Goal: Information Seeking & Learning: Learn about a topic

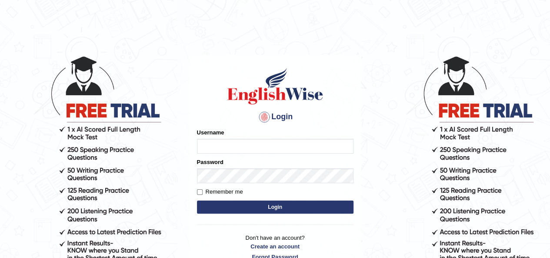
type input "IBJAJI"
click at [290, 208] on button "Login" at bounding box center [275, 206] width 156 height 13
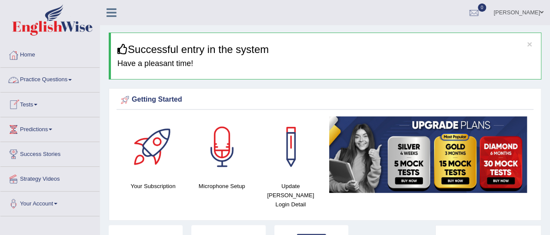
click at [37, 80] on link "Practice Questions" at bounding box center [49, 79] width 99 height 22
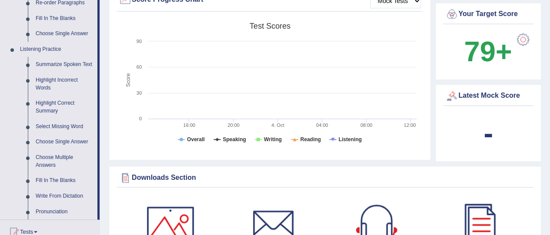
scroll to position [323, 0]
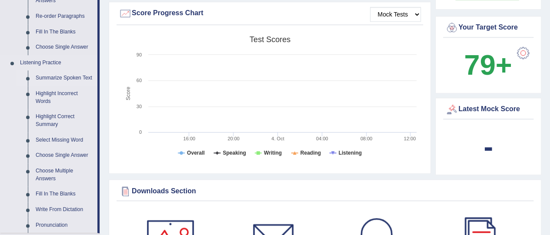
click at [61, 76] on link "Summarize Spoken Text" at bounding box center [65, 78] width 66 height 16
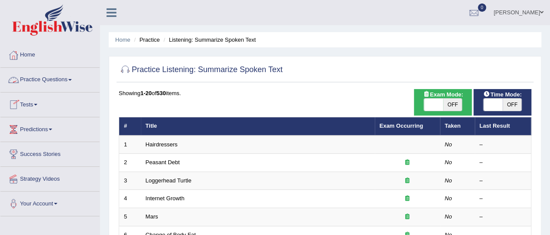
click at [41, 78] on link "Practice Questions" at bounding box center [49, 79] width 99 height 22
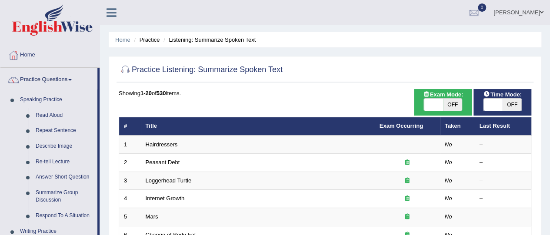
click at [432, 103] on span at bounding box center [433, 105] width 19 height 12
checkbox input "true"
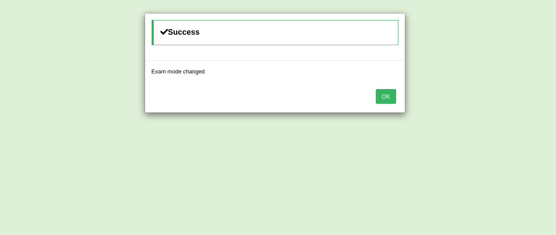
click at [377, 100] on button "OK" at bounding box center [386, 96] width 20 height 15
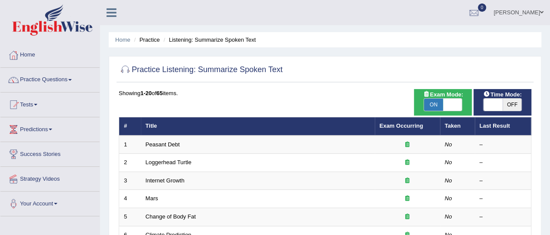
click at [488, 105] on span at bounding box center [492, 105] width 19 height 12
checkbox input "true"
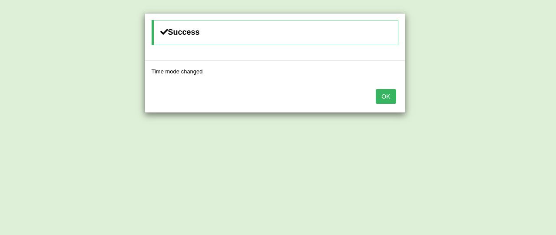
click at [396, 100] on div "OK" at bounding box center [275, 97] width 260 height 30
click at [390, 99] on button "OK" at bounding box center [386, 96] width 20 height 15
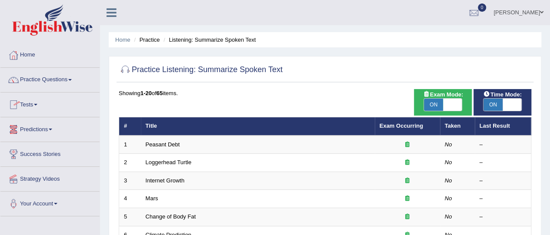
click at [50, 83] on link "Practice Questions" at bounding box center [49, 79] width 99 height 22
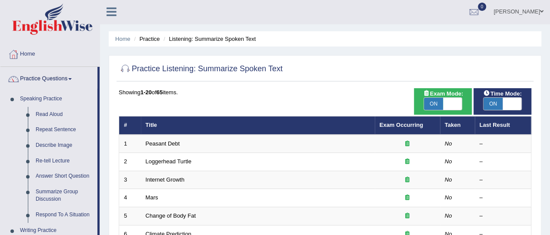
scroll to position [206, 0]
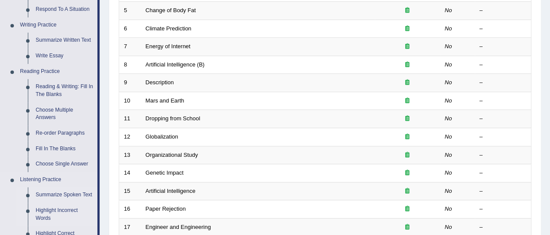
click at [57, 208] on link "Highlight Incorrect Words" at bounding box center [65, 214] width 66 height 23
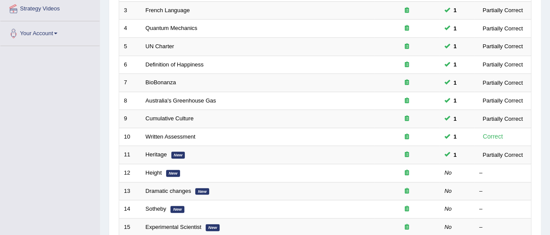
scroll to position [174, 0]
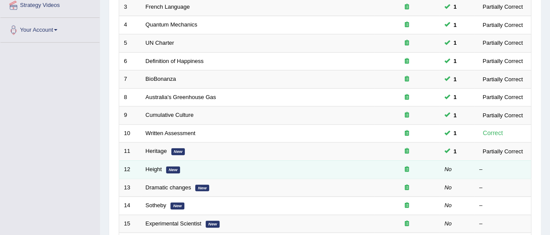
click at [173, 167] on em "New" at bounding box center [173, 169] width 14 height 7
click at [157, 166] on link "Height" at bounding box center [154, 169] width 17 height 7
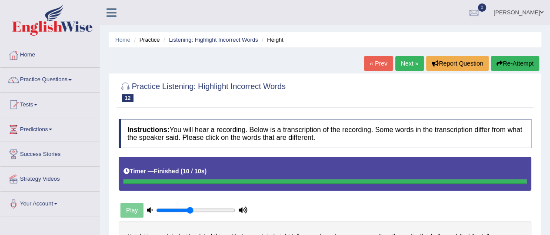
click at [403, 63] on link "Next »" at bounding box center [409, 63] width 29 height 15
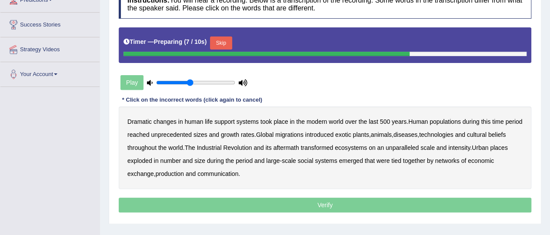
scroll to position [140, 0]
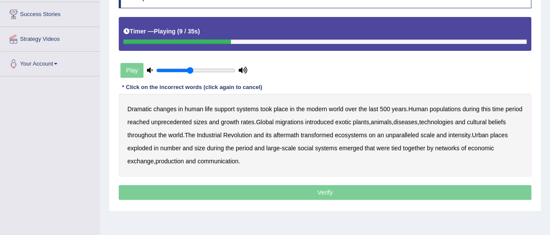
click at [447, 111] on b "populations" at bounding box center [444, 109] width 31 height 7
click at [417, 121] on b "diseases" at bounding box center [405, 122] width 24 height 7
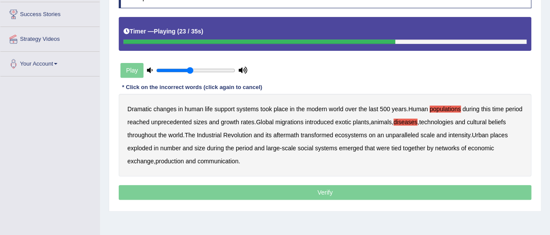
click at [367, 133] on b "ecosystems" at bounding box center [351, 135] width 32 height 7
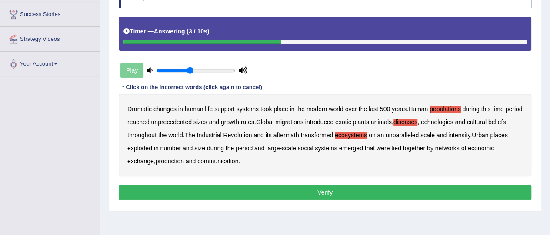
click at [243, 197] on button "Verify" at bounding box center [325, 192] width 412 height 15
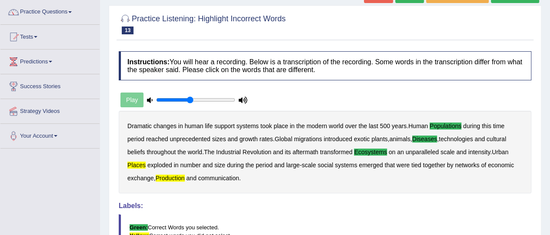
scroll to position [0, 0]
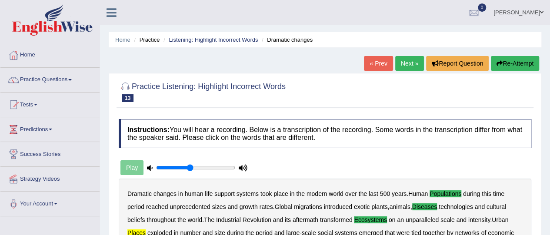
click at [406, 61] on link "Next »" at bounding box center [409, 63] width 29 height 15
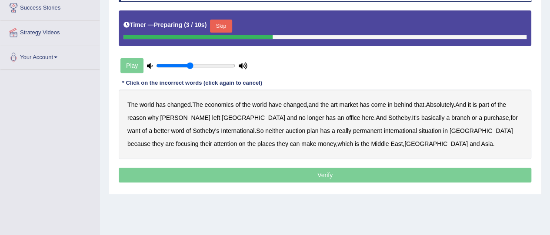
scroll to position [161, 0]
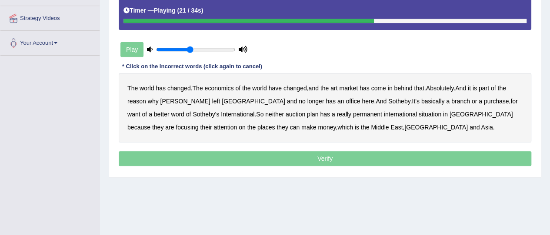
click at [484, 99] on b "purchase" at bounding box center [496, 101] width 25 height 7
click at [419, 111] on b "situation" at bounding box center [430, 114] width 23 height 7
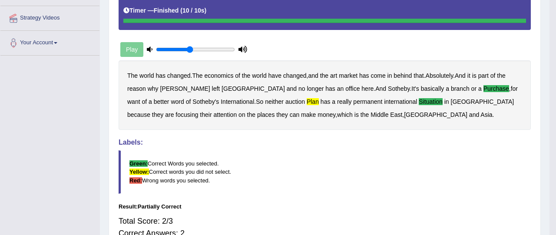
click at [329, 161] on blockquote "Green: Correct Words you selected. Yellow: Correct words you did not select. Re…" at bounding box center [325, 171] width 412 height 43
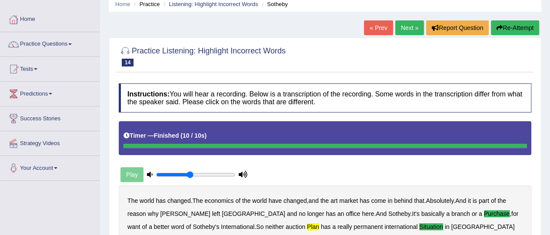
scroll to position [35, 0]
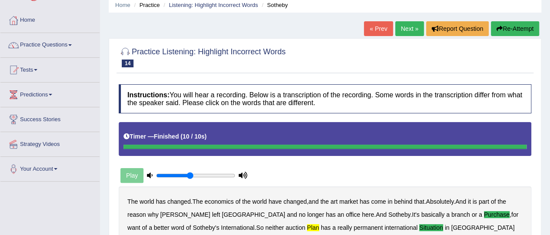
click at [407, 22] on link "Next »" at bounding box center [409, 28] width 29 height 15
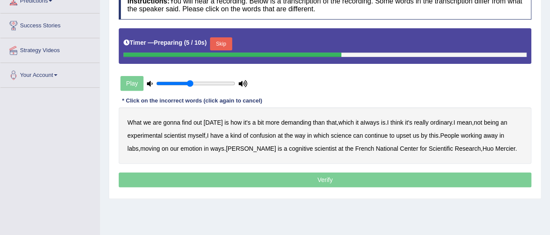
scroll to position [130, 0]
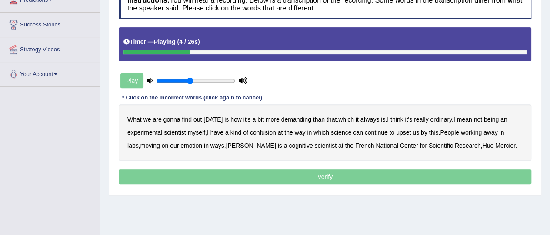
click at [293, 120] on b "demanding" at bounding box center [296, 119] width 30 height 7
click at [436, 117] on b "ordinary" at bounding box center [441, 119] width 22 height 7
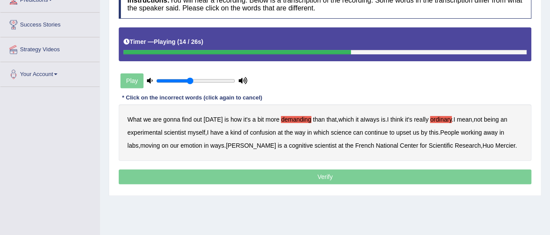
click at [267, 135] on div "What we are gonna find out today is how it's a bit more demanding than that , w…" at bounding box center [325, 132] width 412 height 56
click at [267, 131] on b "confusion" at bounding box center [263, 132] width 26 height 7
click at [170, 140] on div "What we are gonna find out today is how it's a bit more demanding than that , w…" at bounding box center [325, 132] width 412 height 56
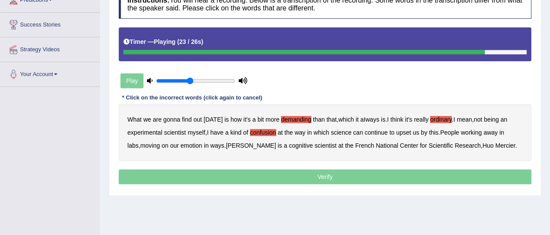
click at [180, 143] on b "emotion" at bounding box center [191, 145] width 22 height 7
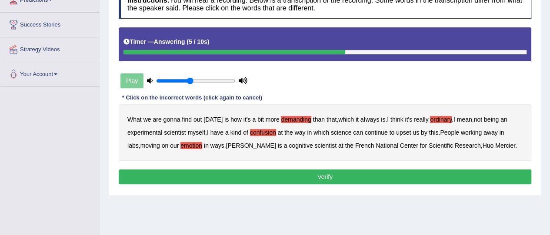
click at [407, 174] on button "Verify" at bounding box center [325, 176] width 412 height 15
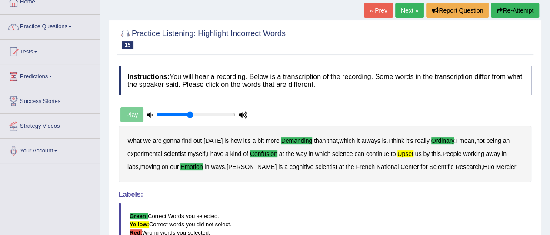
scroll to position [49, 0]
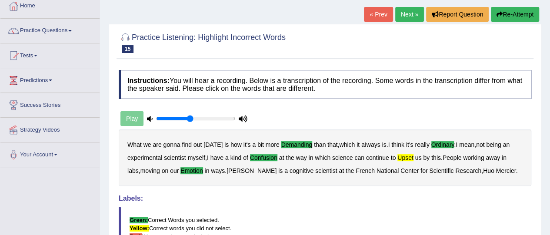
click at [407, 13] on link "Next »" at bounding box center [409, 14] width 29 height 15
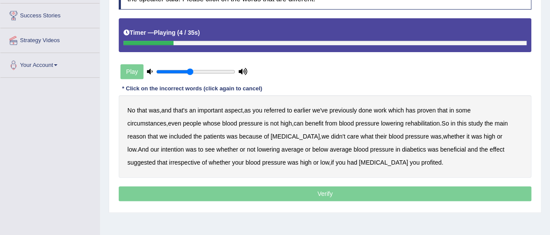
click at [278, 107] on b "referred" at bounding box center [274, 110] width 21 height 7
click at [166, 120] on b "circumstances" at bounding box center [146, 123] width 39 height 7
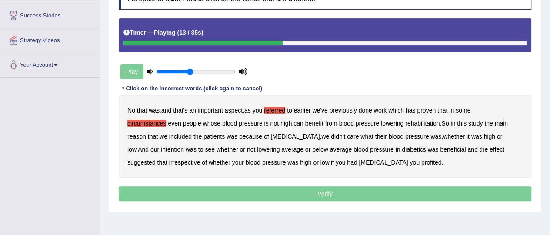
click at [405, 121] on b "rehabilitation" at bounding box center [422, 123] width 34 height 7
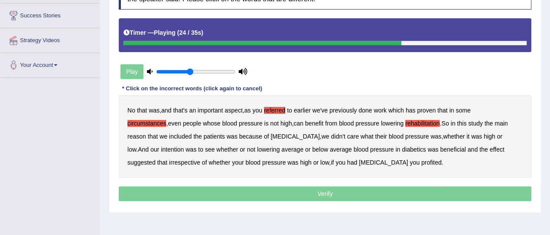
click at [184, 146] on b "intention" at bounding box center [172, 149] width 23 height 7
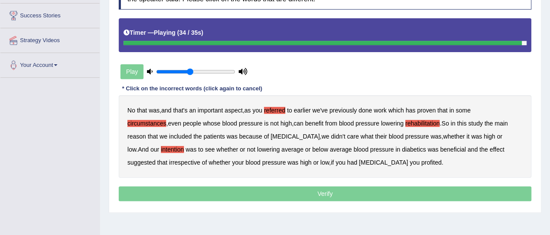
click at [200, 159] on b "irrespective" at bounding box center [184, 162] width 31 height 7
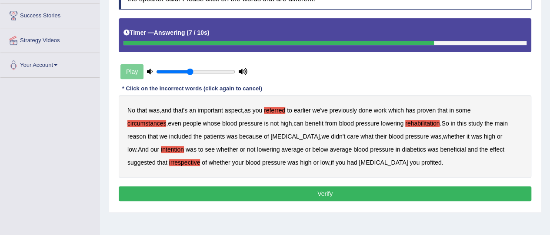
click at [378, 196] on button "Verify" at bounding box center [325, 193] width 412 height 15
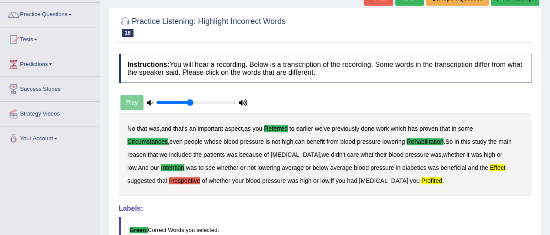
scroll to position [37, 0]
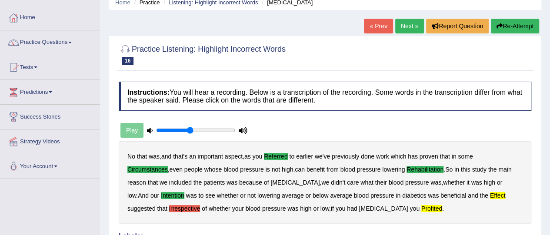
click at [405, 27] on link "Next »" at bounding box center [409, 26] width 29 height 15
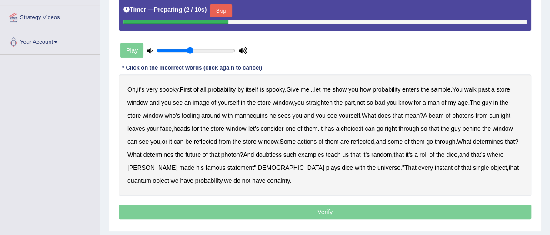
scroll to position [162, 0]
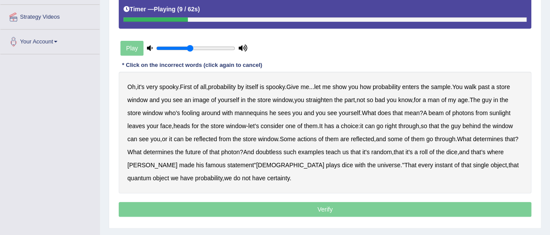
click at [450, 86] on b "sample" at bounding box center [441, 86] width 20 height 7
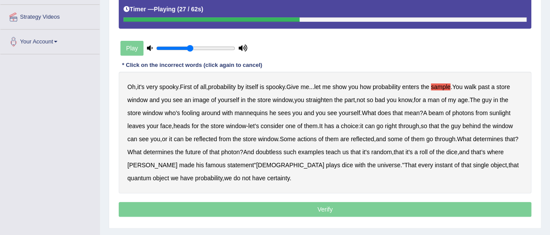
click at [442, 113] on b "beam" at bounding box center [435, 113] width 15 height 7
click at [312, 138] on b "actions" at bounding box center [306, 139] width 19 height 7
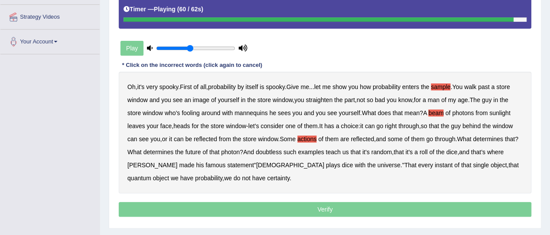
click at [355, 164] on b "with" at bounding box center [360, 165] width 11 height 7
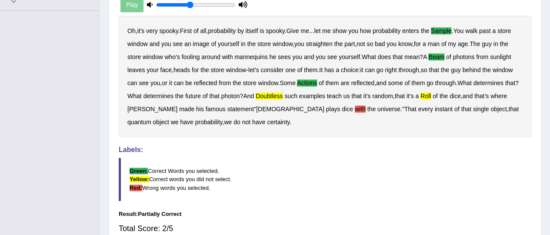
scroll to position [0, 0]
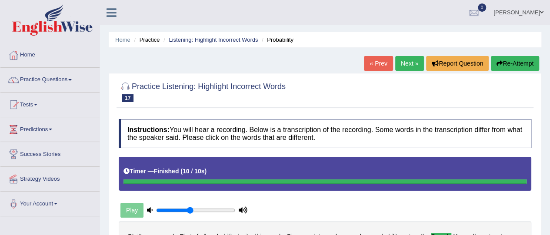
click at [399, 66] on link "Next »" at bounding box center [409, 63] width 29 height 15
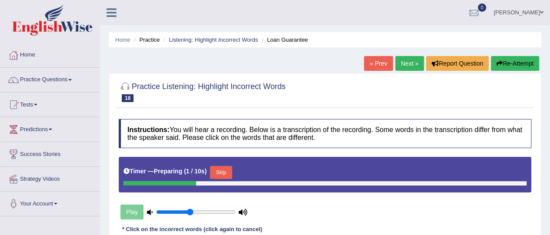
scroll to position [206, 0]
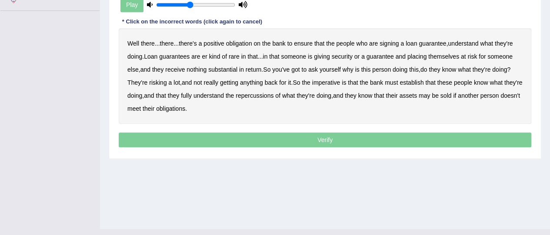
click at [396, 41] on b "signing" at bounding box center [388, 43] width 19 height 7
click at [226, 69] on b "substantial" at bounding box center [222, 69] width 29 height 7
click at [414, 83] on b "establish" at bounding box center [411, 82] width 24 height 7
click at [273, 94] on b "repercussions" at bounding box center [255, 95] width 38 height 7
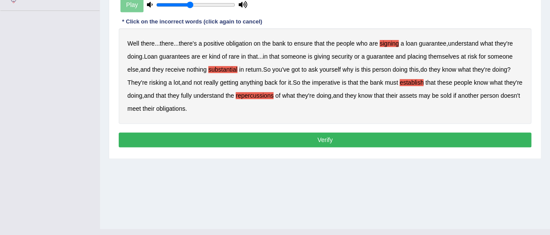
click at [365, 140] on button "Verify" at bounding box center [325, 140] width 412 height 15
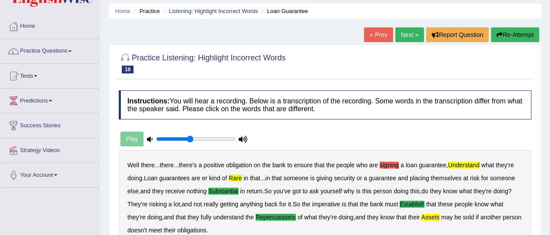
scroll to position [0, 0]
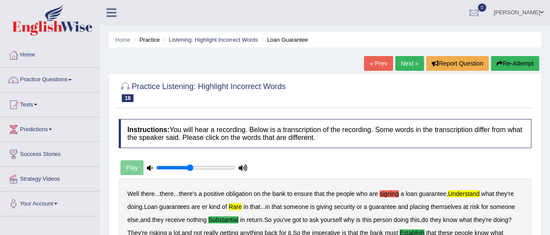
click at [404, 66] on link "Next »" at bounding box center [409, 63] width 29 height 15
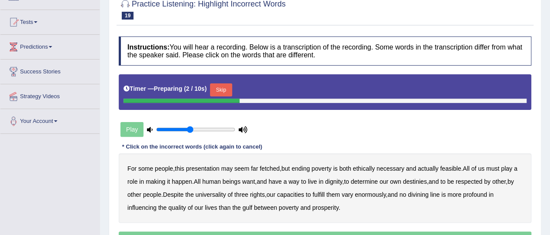
scroll to position [147, 0]
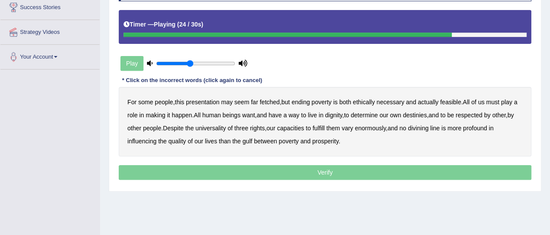
click at [239, 128] on b "three" at bounding box center [241, 128] width 14 height 7
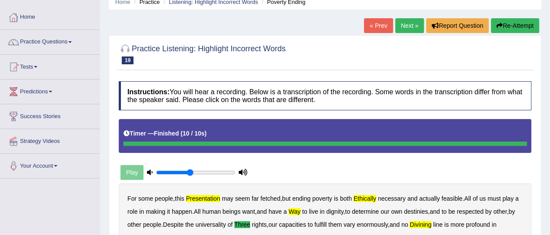
scroll to position [30, 0]
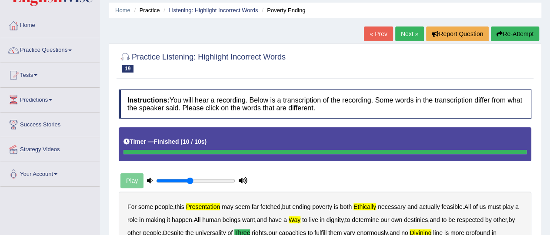
click at [401, 36] on link "Next »" at bounding box center [409, 34] width 29 height 15
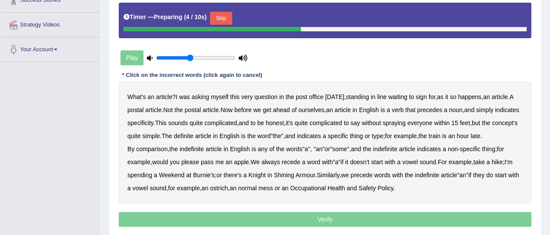
scroll to position [158, 0]
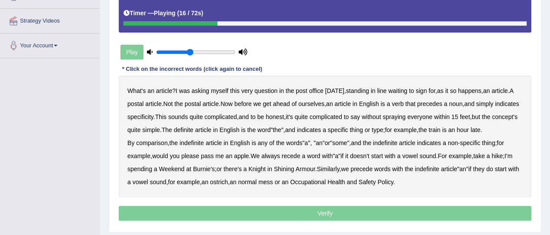
click at [233, 104] on b "Now" at bounding box center [226, 103] width 12 height 7
click at [492, 120] on b "concept's" at bounding box center [505, 116] width 26 height 7
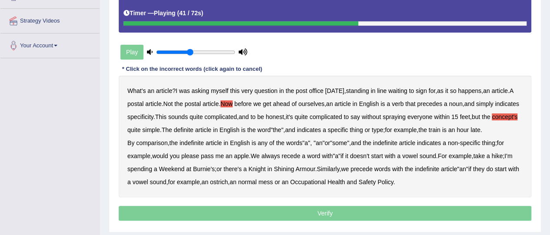
click at [153, 144] on b "comparison" at bounding box center [151, 143] width 31 height 7
click at [292, 154] on b "recede" at bounding box center [291, 156] width 19 height 7
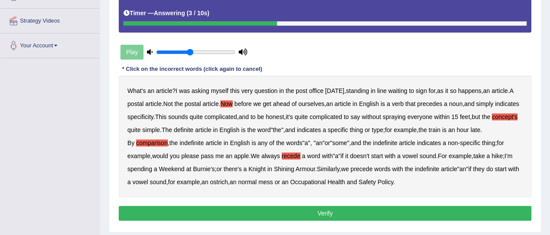
click at [403, 212] on button "Verify" at bounding box center [325, 213] width 412 height 15
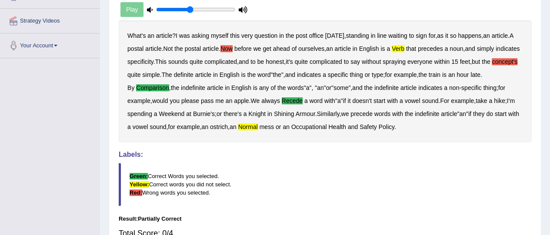
scroll to position [0, 0]
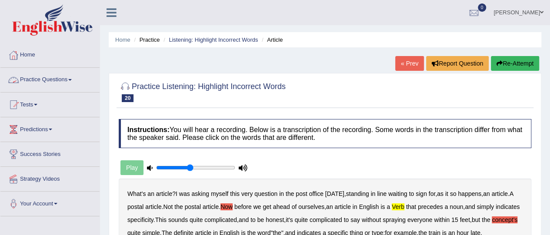
click at [39, 76] on link "Practice Questions" at bounding box center [49, 79] width 99 height 22
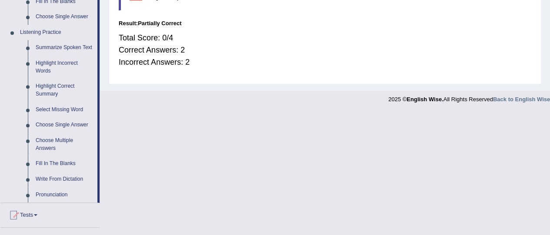
scroll to position [374, 0]
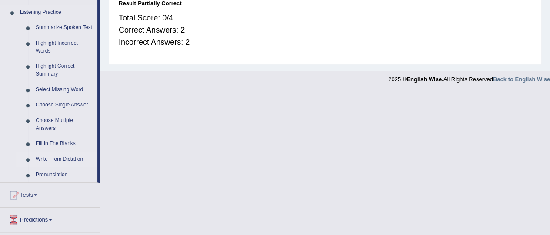
click at [43, 159] on link "Write From Dictation" at bounding box center [65, 160] width 66 height 16
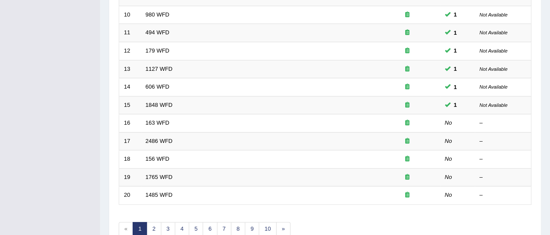
scroll to position [293, 0]
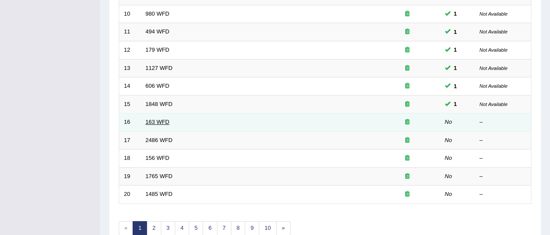
click at [159, 119] on link "163 WFD" at bounding box center [158, 122] width 24 height 7
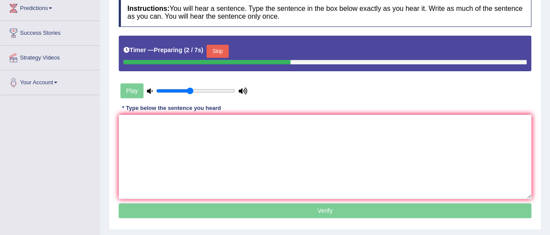
scroll to position [126, 0]
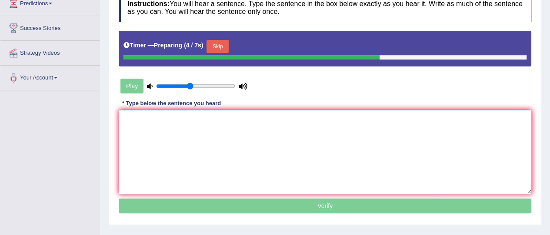
click at [220, 160] on textarea at bounding box center [325, 152] width 412 height 84
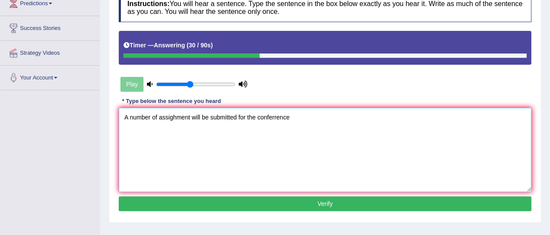
click at [174, 118] on textarea "A number of assighment will be submitted for the conferrence" at bounding box center [325, 150] width 412 height 84
click at [288, 116] on textarea "A number of assignments will be submitted for the conferrence" at bounding box center [325, 150] width 412 height 84
type textarea "A number of assignments will be submitted for the conference"
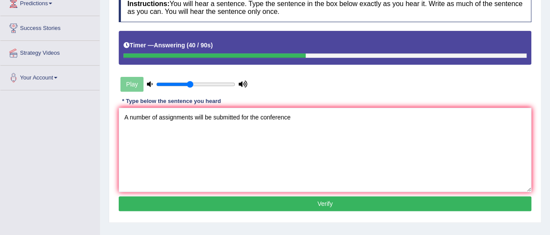
click at [320, 205] on button "Verify" at bounding box center [325, 203] width 412 height 15
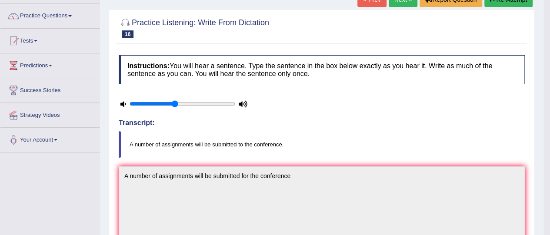
scroll to position [42, 0]
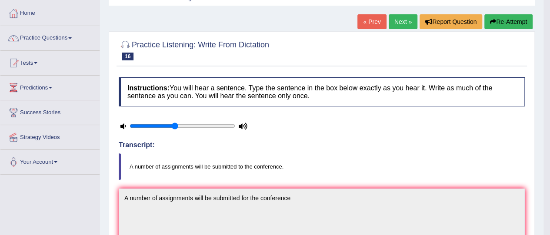
click at [392, 22] on link "Next »" at bounding box center [403, 21] width 29 height 15
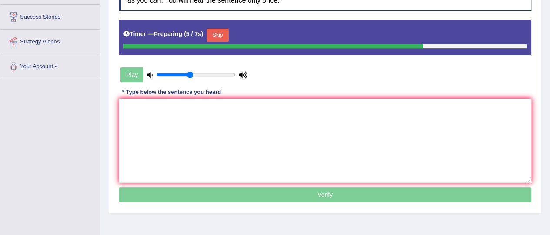
scroll to position [163, 0]
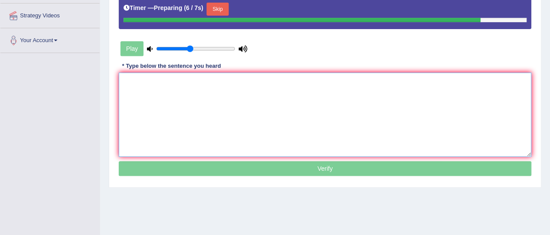
click at [309, 129] on textarea at bounding box center [325, 115] width 412 height 84
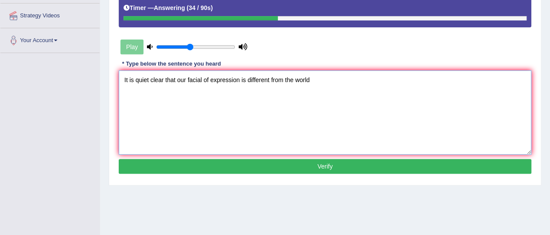
type textarea "It is quiet clear that our facial of expression is different from the world"
click at [332, 170] on button "Verify" at bounding box center [325, 166] width 412 height 15
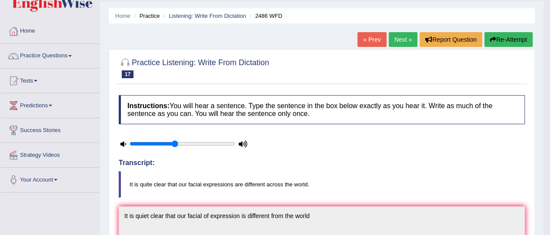
scroll to position [8, 0]
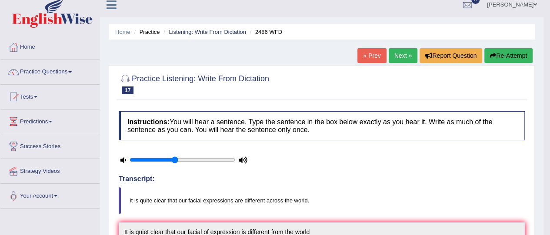
click at [396, 60] on link "Next »" at bounding box center [403, 55] width 29 height 15
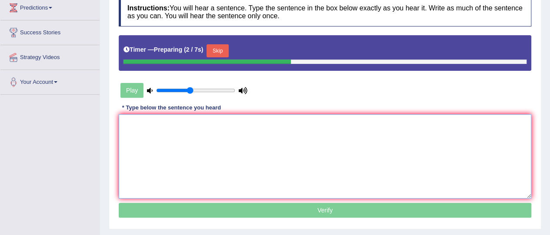
click at [301, 160] on textarea at bounding box center [325, 156] width 412 height 84
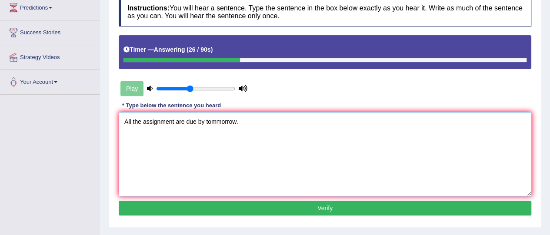
click at [153, 120] on textarea "All the assignment are due by tommorrow." at bounding box center [325, 154] width 412 height 84
type textarea "All the assignments are due by [DATE]."
click at [284, 209] on button "Verify" at bounding box center [325, 208] width 412 height 15
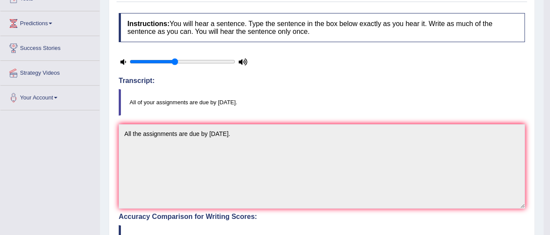
scroll to position [30, 0]
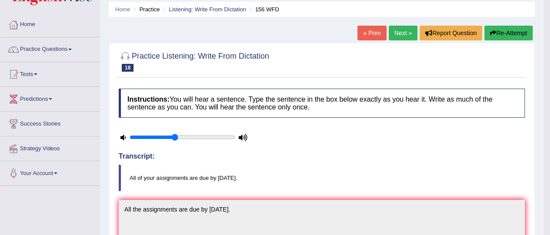
click at [405, 36] on link "Next »" at bounding box center [403, 33] width 29 height 15
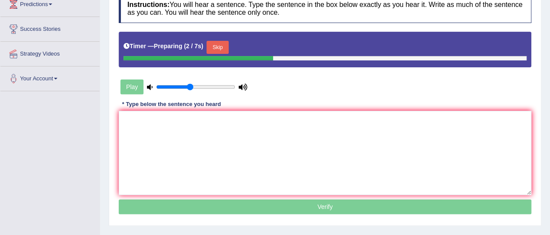
scroll to position [130, 0]
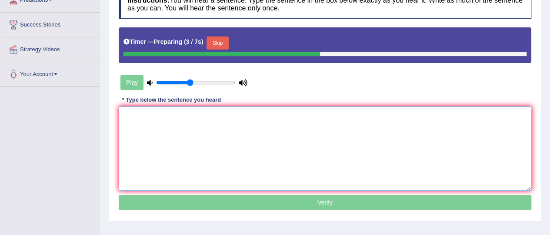
click at [295, 146] on textarea at bounding box center [325, 148] width 412 height 84
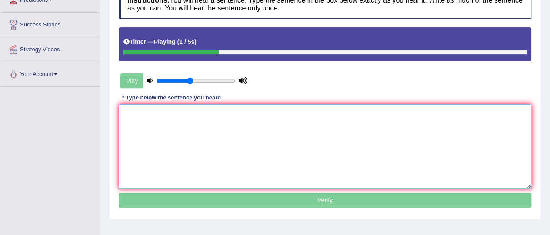
type textarea "a"
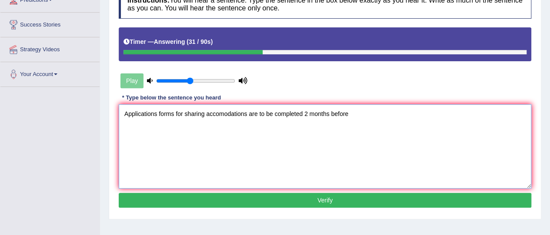
click at [140, 113] on textarea "Applications forms for sharing accomodations are to be completed 2 months before" at bounding box center [325, 146] width 412 height 84
drag, startPoint x: 230, startPoint y: 104, endPoint x: 230, endPoint y: 110, distance: 5.2
click at [230, 110] on textarea "Application forms for sharing accomodations are to be completed 2 months before" at bounding box center [325, 146] width 412 height 84
click at [309, 113] on textarea "Application forms for sharing accommodations are to be completed 2 months before" at bounding box center [325, 146] width 412 height 84
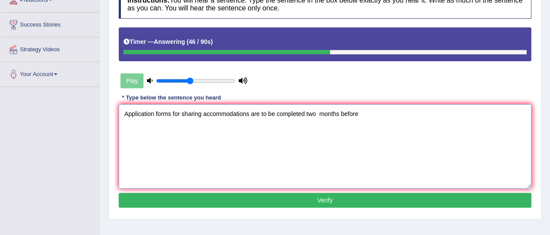
click at [366, 113] on textarea "Application forms for sharing accommodations are to be completed two months bef…" at bounding box center [325, 146] width 412 height 84
type textarea "Application forms for sharing accommodations are to be completed two months bef…"
click at [376, 194] on button "Verify" at bounding box center [325, 200] width 412 height 15
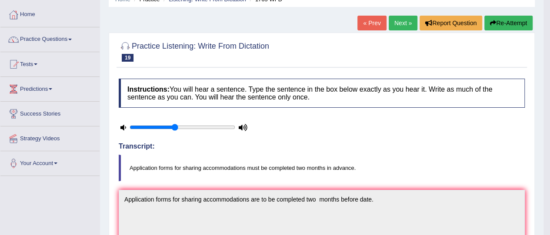
scroll to position [39, 0]
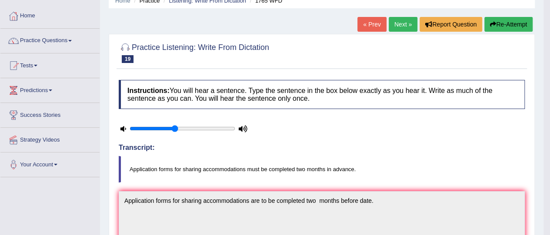
click at [400, 27] on link "Next »" at bounding box center [403, 24] width 29 height 15
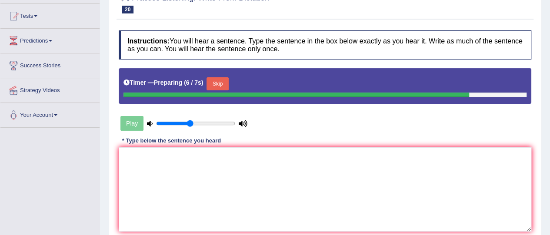
scroll to position [111, 0]
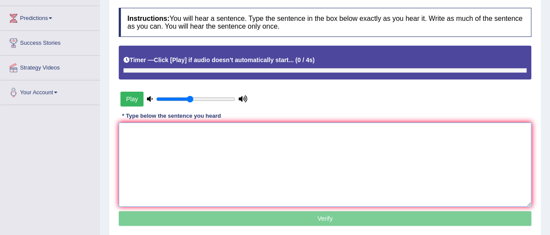
click at [374, 163] on textarea at bounding box center [325, 165] width 412 height 84
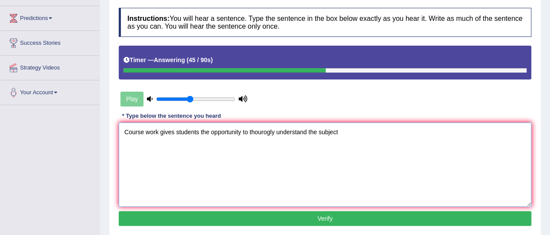
click at [146, 133] on textarea "Course work gives students the opportunity to thourogly understand the subject" at bounding box center [325, 165] width 412 height 84
click at [262, 133] on textarea "Coursework gives students the opportunity to thourogly understand the subject" at bounding box center [325, 165] width 412 height 84
type textarea "Coursework gives students the opportunity to thoroughly understand the subject"
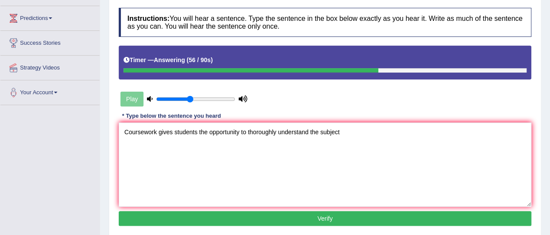
click at [337, 218] on button "Verify" at bounding box center [325, 218] width 412 height 15
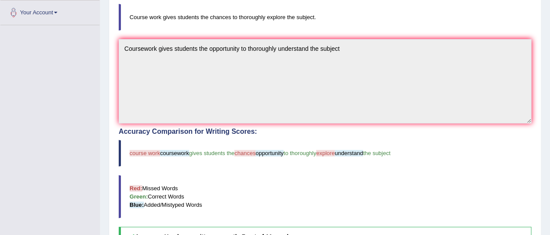
scroll to position [0, 0]
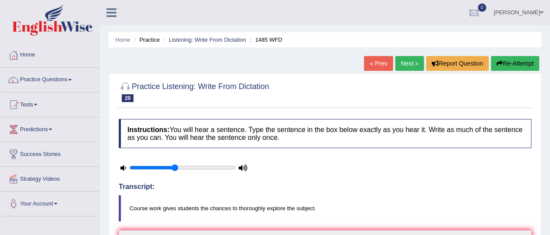
click at [399, 64] on link "Next »" at bounding box center [409, 63] width 29 height 15
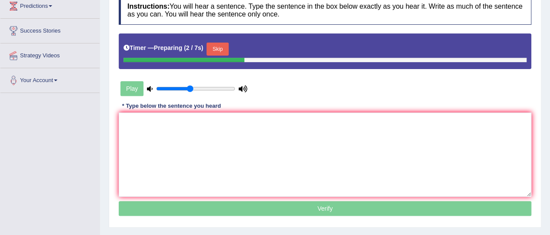
scroll to position [133, 0]
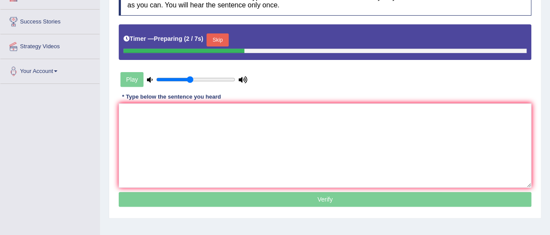
click at [235, 117] on textarea at bounding box center [325, 145] width 412 height 84
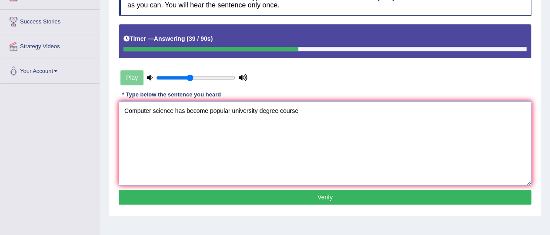
click at [219, 110] on textarea "Computer science has become popular university degree course" at bounding box center [325, 143] width 412 height 84
click at [220, 111] on textarea "Computer science has become popular university degree course" at bounding box center [325, 143] width 412 height 84
type textarea "Computer science has become a popular university degree course"
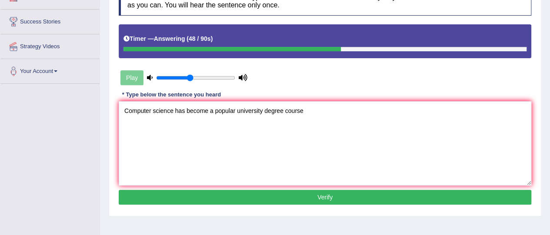
click at [361, 194] on button "Verify" at bounding box center [325, 197] width 412 height 15
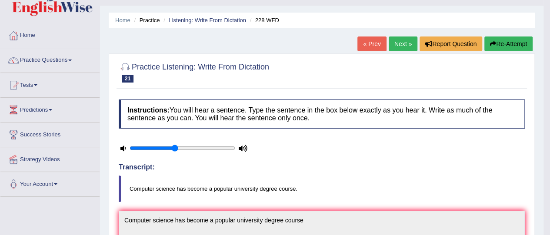
scroll to position [1, 0]
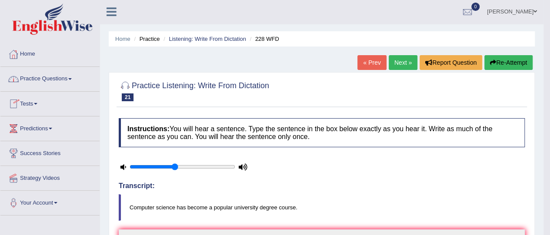
click at [41, 78] on link "Practice Questions" at bounding box center [49, 78] width 99 height 22
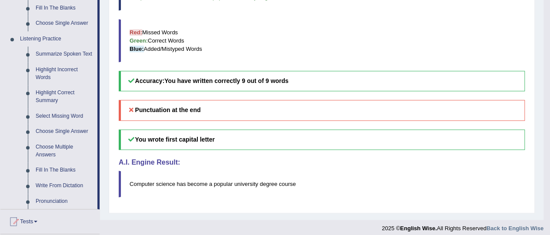
scroll to position [354, 0]
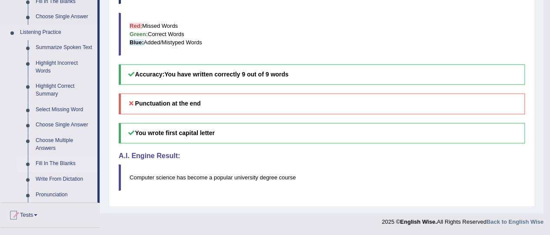
click at [57, 161] on link "Fill In The Blanks" at bounding box center [65, 164] width 66 height 16
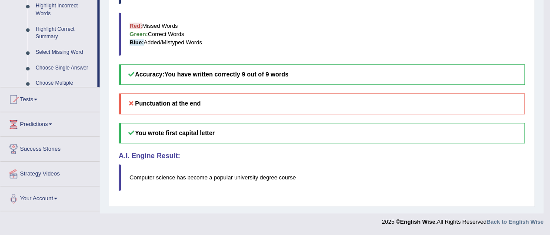
scroll to position [169, 0]
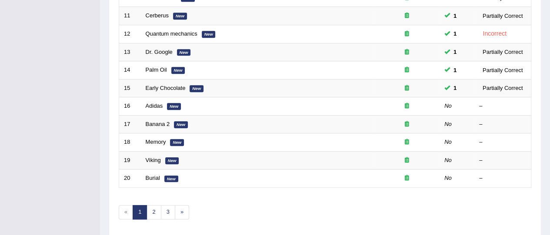
scroll to position [310, 0]
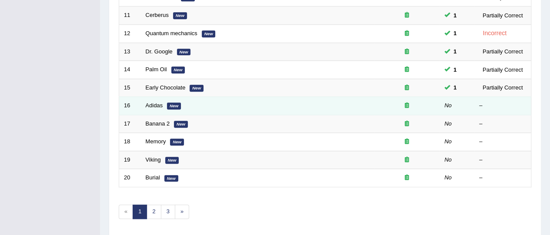
click at [176, 104] on em "New" at bounding box center [174, 106] width 14 height 7
click at [152, 102] on link "Adidas" at bounding box center [154, 105] width 17 height 7
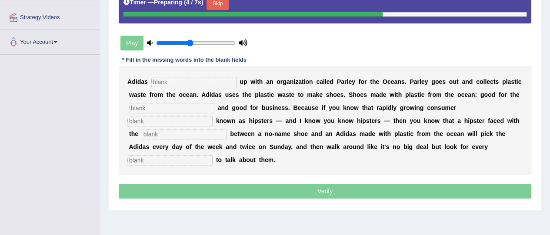
scroll to position [163, 0]
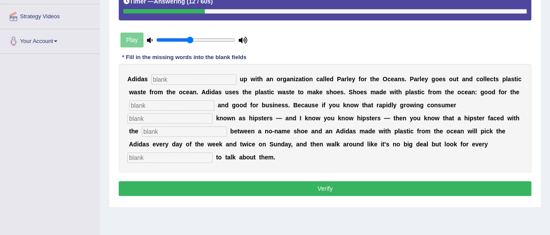
click at [181, 77] on input "text" at bounding box center [193, 79] width 85 height 10
type input "teamed"
click at [167, 106] on input "text" at bounding box center [171, 105] width 85 height 10
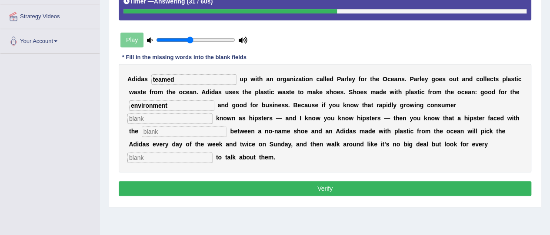
type input "environment"
click at [200, 131] on input "text" at bounding box center [184, 131] width 85 height 10
type input "addi"
click at [189, 118] on input "text" at bounding box center [169, 118] width 85 height 10
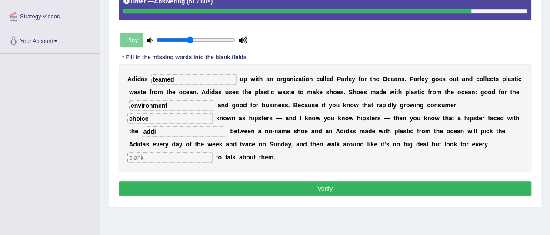
type input "choice"
click at [165, 130] on input "addi" at bounding box center [184, 131] width 85 height 10
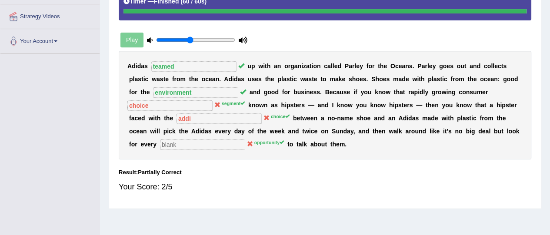
scroll to position [0, 0]
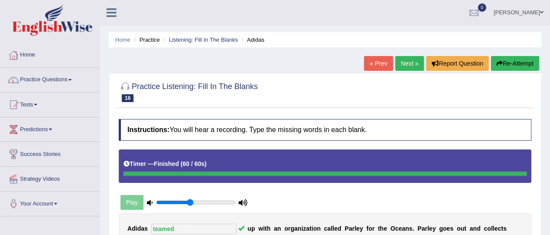
click at [402, 63] on link "Next »" at bounding box center [409, 63] width 29 height 15
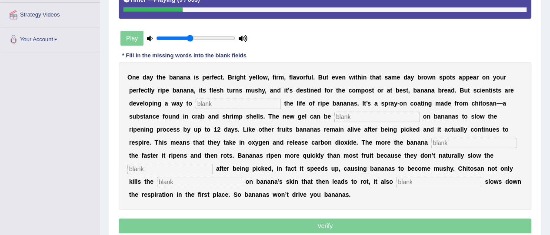
click at [236, 100] on input "text" at bounding box center [238, 104] width 85 height 10
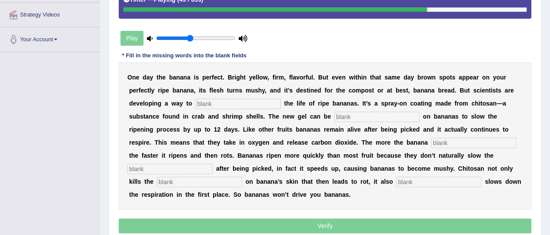
click at [205, 164] on input "text" at bounding box center [169, 169] width 85 height 10
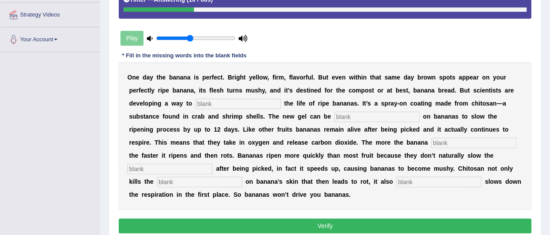
click at [212, 99] on input "text" at bounding box center [238, 104] width 85 height 10
type input "extend"
click at [352, 117] on input "text" at bounding box center [376, 117] width 85 height 10
type input "spread"
click at [452, 144] on input "text" at bounding box center [473, 143] width 85 height 10
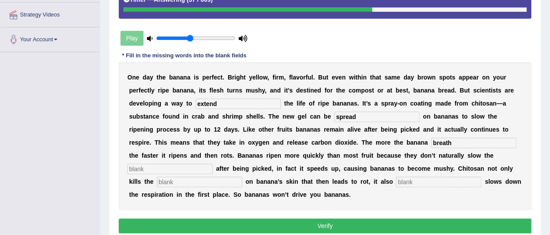
type input "breath"
click at [176, 173] on input "text" at bounding box center [169, 169] width 85 height 10
type input "respiration"
click at [410, 179] on input "text" at bounding box center [438, 182] width 85 height 10
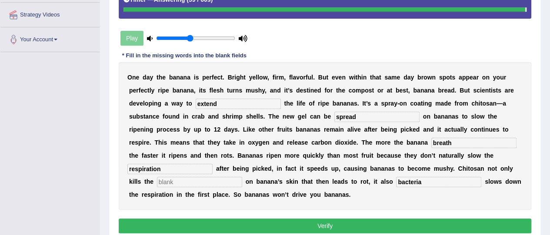
type input "bacteria"
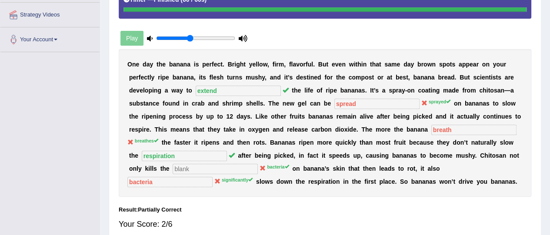
scroll to position [0, 0]
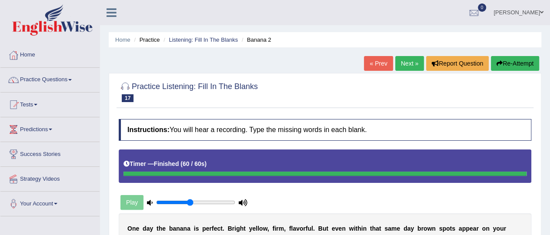
click at [403, 65] on link "Next »" at bounding box center [409, 63] width 29 height 15
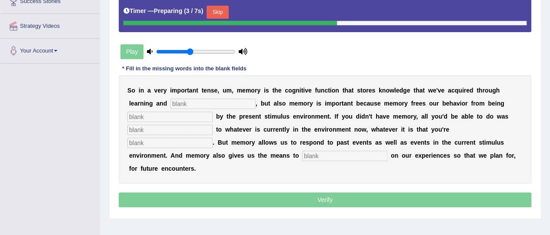
scroll to position [157, 0]
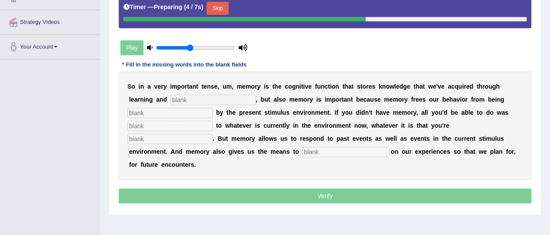
drag, startPoint x: 0, startPoint y: 0, endPoint x: 556, endPoint y: 169, distance: 581.0
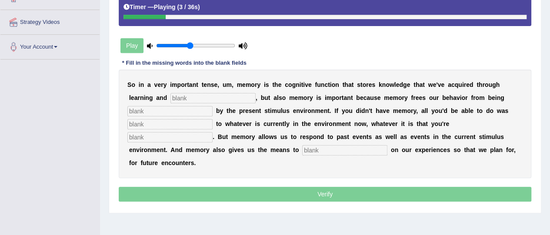
click at [206, 93] on input "text" at bounding box center [212, 98] width 85 height 10
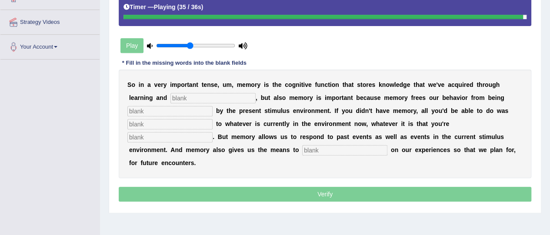
scroll to position [0, 0]
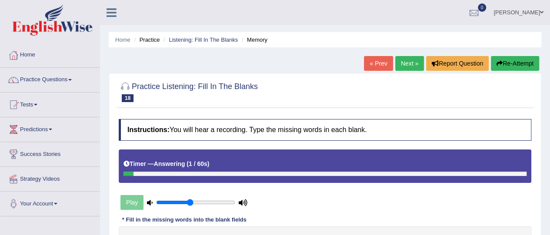
click at [409, 69] on link "Next »" at bounding box center [409, 63] width 29 height 15
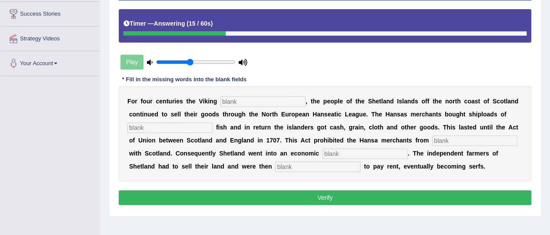
click at [252, 102] on input "text" at bounding box center [262, 101] width 85 height 10
type input "declind"
click at [143, 124] on input "text" at bounding box center [169, 128] width 85 height 10
click at [449, 141] on input "text" at bounding box center [474, 141] width 85 height 10
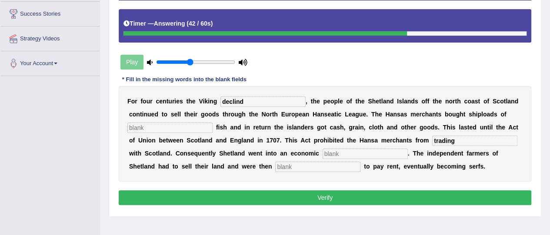
type input "trading"
click at [372, 196] on button "Verify" at bounding box center [325, 197] width 412 height 15
click at [419, 194] on button "Verify" at bounding box center [325, 197] width 412 height 15
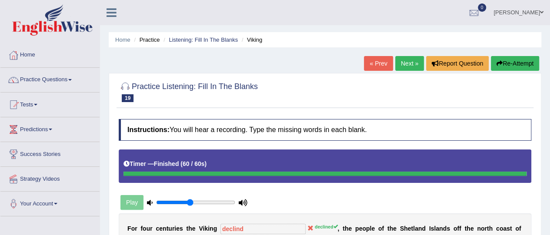
click at [403, 64] on link "Next »" at bounding box center [409, 63] width 29 height 15
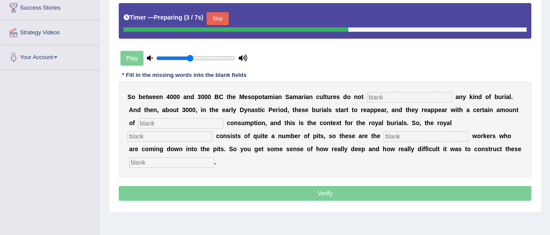
scroll to position [150, 0]
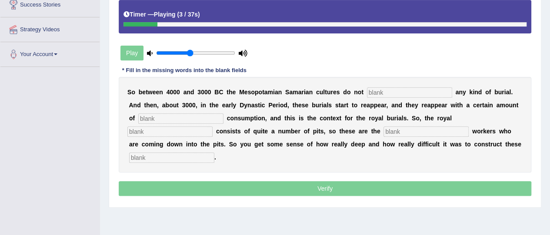
click at [389, 91] on input "text" at bounding box center [409, 92] width 85 height 10
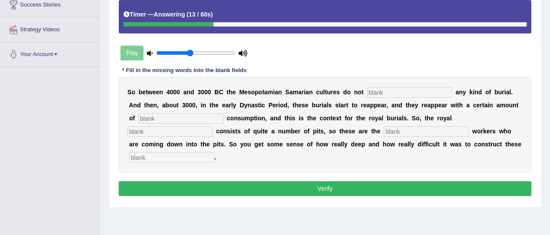
click at [389, 88] on input "text" at bounding box center [409, 92] width 85 height 10
type input "practice"
click at [195, 120] on input "text" at bounding box center [180, 118] width 85 height 10
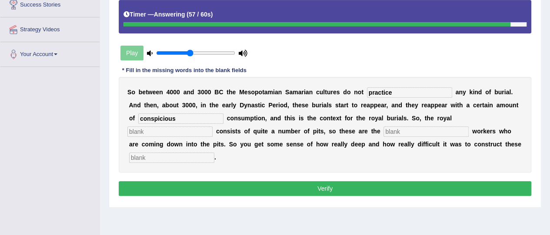
type input "conspicious"
click at [198, 129] on input "text" at bounding box center [169, 131] width 85 height 10
type input "ce"
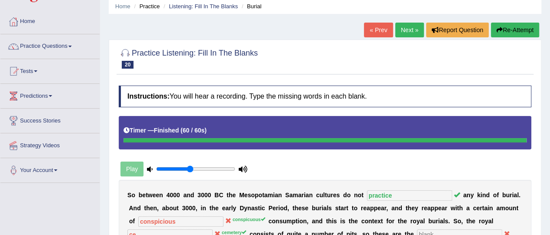
scroll to position [31, 0]
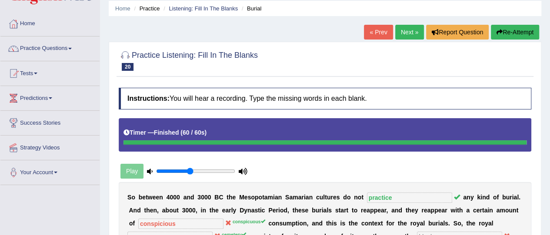
click at [404, 34] on link "Next »" at bounding box center [409, 32] width 29 height 15
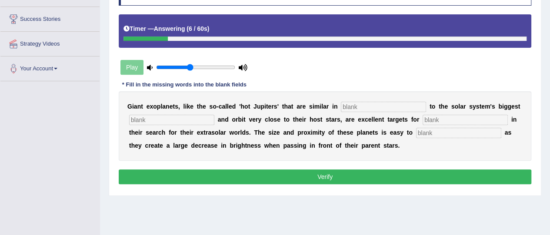
click at [355, 102] on input "text" at bounding box center [383, 107] width 85 height 10
type input "characteriatics"
click at [178, 121] on input "text" at bounding box center [171, 120] width 85 height 10
type input "orbit"
click at [387, 106] on input "characteriatics" at bounding box center [383, 107] width 85 height 10
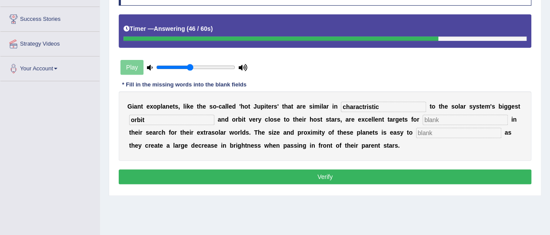
click at [368, 107] on input "charactristic" at bounding box center [383, 107] width 85 height 10
type input "charactestic"
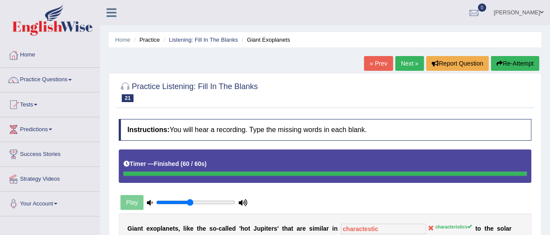
click at [413, 61] on link "Next »" at bounding box center [409, 63] width 29 height 15
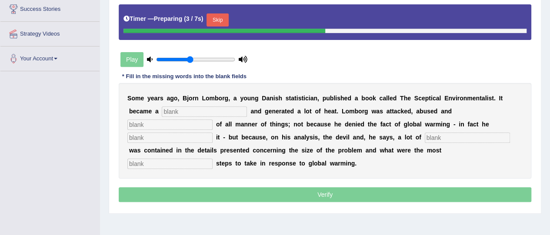
scroll to position [163, 0]
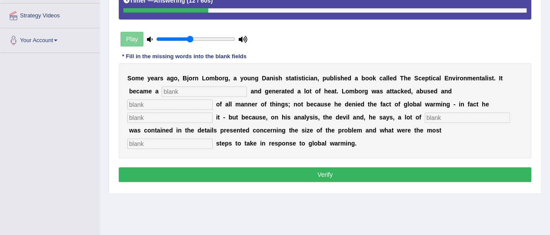
click at [183, 83] on div "S o m e y e a r s a g o , B j o r n L o m b o r g , a y o u n g D [PERSON_NAME]…" at bounding box center [325, 111] width 412 height 96
click at [182, 88] on input "text" at bounding box center [204, 91] width 85 height 10
type input "best"
click at [164, 106] on input "text" at bounding box center [169, 105] width 85 height 10
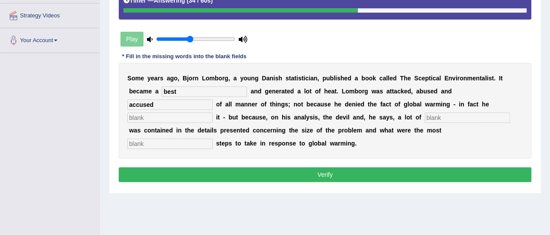
type input "accused"
click at [156, 119] on input "text" at bounding box center [169, 118] width 85 height 10
type input "accept"
click at [143, 144] on input "text" at bounding box center [169, 144] width 85 height 10
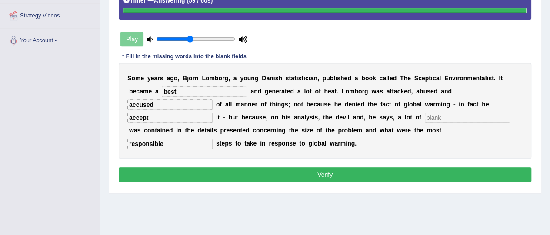
type input "responsible"
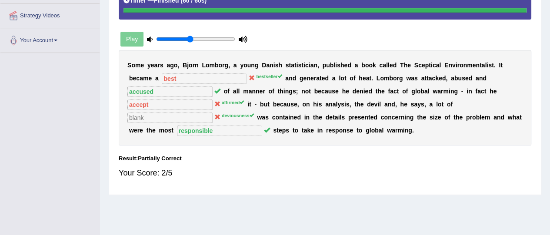
scroll to position [0, 0]
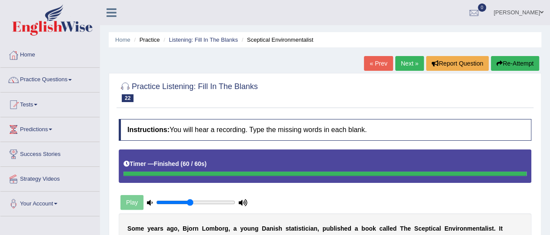
click at [407, 59] on link "Next »" at bounding box center [409, 63] width 29 height 15
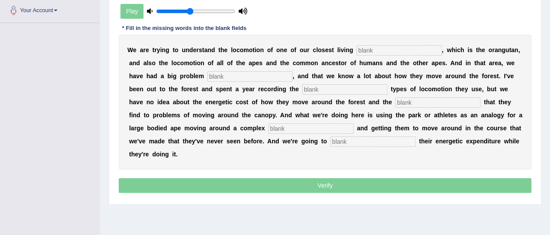
scroll to position [195, 0]
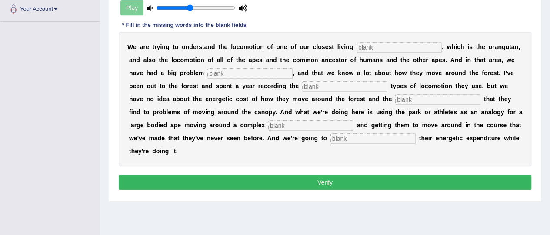
click at [347, 138] on input "text" at bounding box center [372, 138] width 85 height 10
type input "record"
click at [379, 42] on input "text" at bounding box center [398, 47] width 85 height 10
type input "relative"
click at [232, 75] on input "text" at bounding box center [249, 73] width 85 height 10
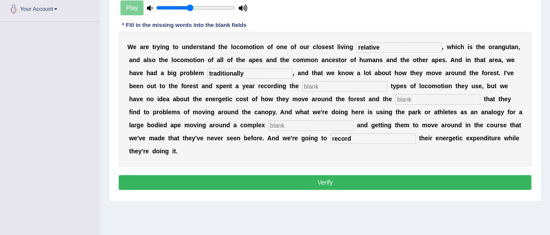
type input "traditionally"
click at [311, 86] on input "text" at bounding box center [344, 86] width 85 height 10
type input "different"
click at [414, 94] on input "text" at bounding box center [437, 99] width 85 height 10
type input "solution"
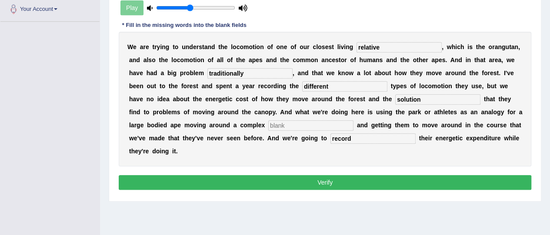
click at [309, 122] on input "text" at bounding box center [310, 125] width 85 height 10
type input "environment"
click at [383, 45] on input "relative" at bounding box center [398, 47] width 85 height 10
type input "relatives"
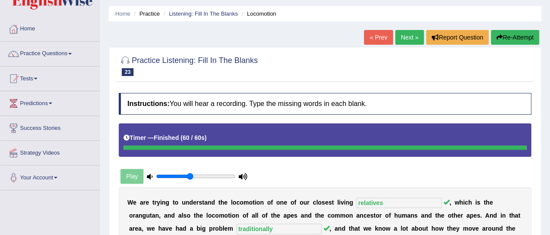
scroll to position [17, 0]
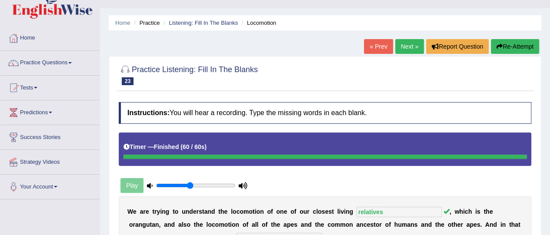
click at [405, 49] on link "Next »" at bounding box center [409, 46] width 29 height 15
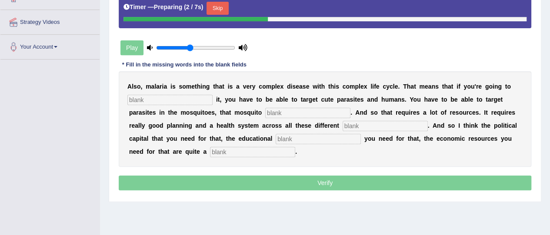
scroll to position [163, 0]
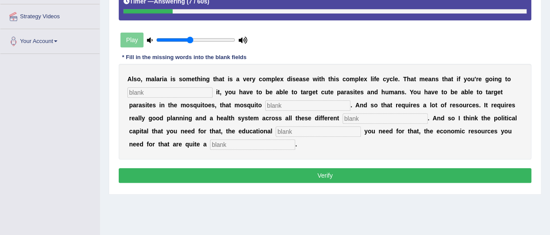
click at [223, 141] on input "text" at bounding box center [252, 145] width 85 height 10
type input "challenge"
click at [155, 93] on input "text" at bounding box center [169, 92] width 85 height 10
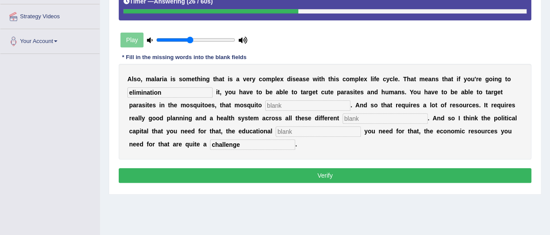
type input "elimination"
click at [279, 104] on input "text" at bounding box center [307, 105] width 85 height 10
type input "population"
click at [353, 120] on input "text" at bounding box center [384, 118] width 85 height 10
type input "levels"
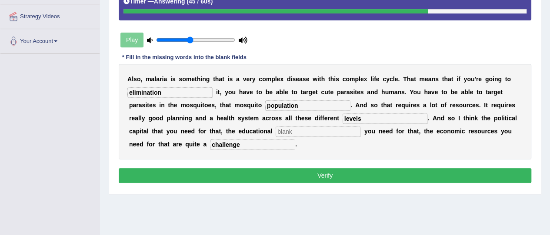
click at [312, 135] on input "text" at bounding box center [318, 131] width 85 height 10
type input "infrastructures"
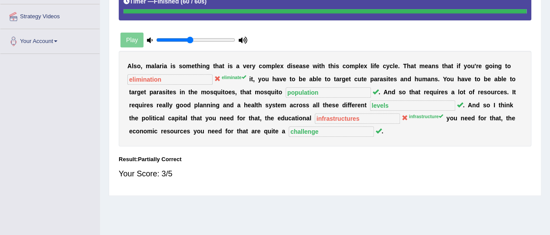
scroll to position [0, 0]
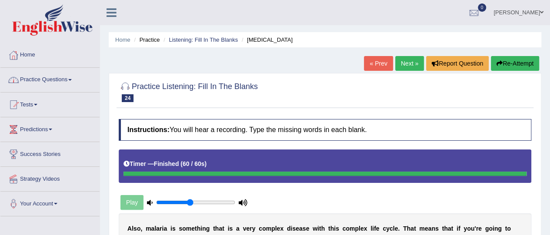
click at [47, 81] on link "Practice Questions" at bounding box center [49, 79] width 99 height 22
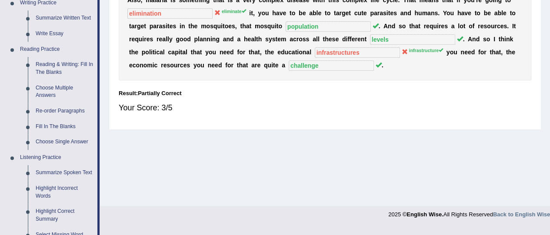
scroll to position [235, 0]
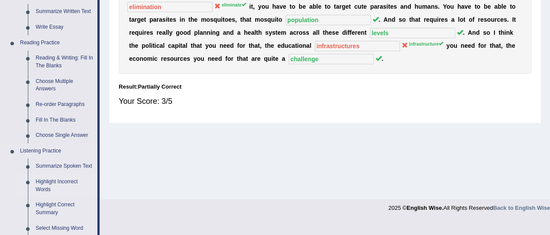
click at [56, 181] on link "Highlight Incorrect Words" at bounding box center [65, 185] width 66 height 23
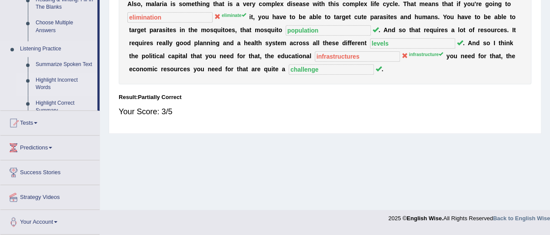
scroll to position [221, 0]
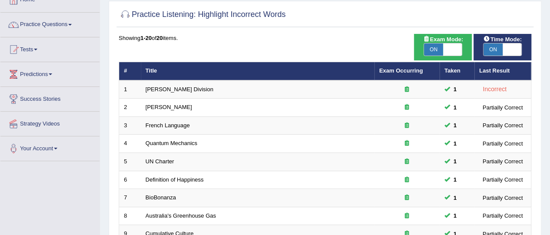
scroll to position [41, 0]
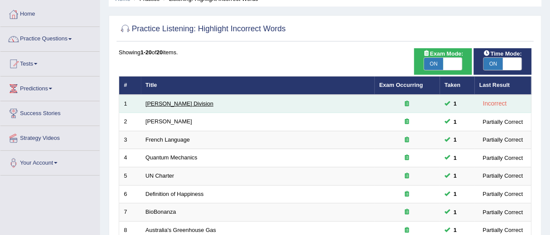
click at [171, 104] on link "[PERSON_NAME] Division" at bounding box center [180, 103] width 68 height 7
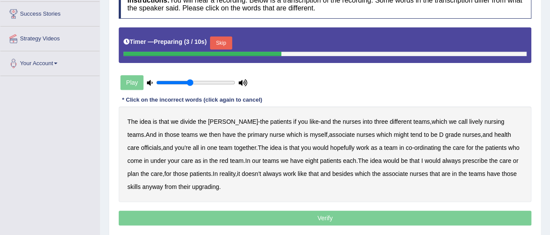
scroll to position [143, 0]
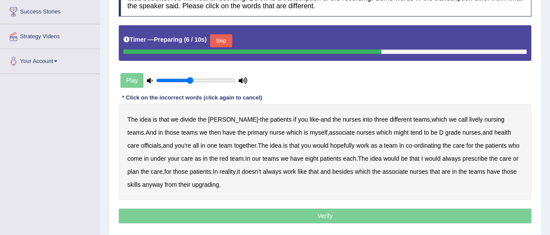
drag, startPoint x: 543, startPoint y: 144, endPoint x: 545, endPoint y: 156, distance: 12.4
click at [545, 156] on div "Home Practice Listening: Highlight Incorrect Words [PERSON_NAME] Division You h…" at bounding box center [325, 74] width 450 height 435
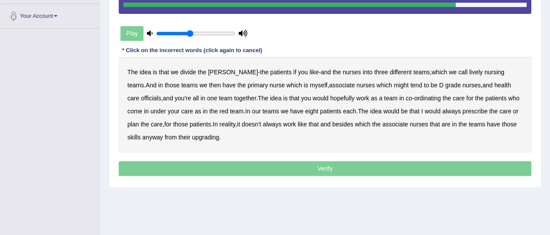
scroll to position [188, 0]
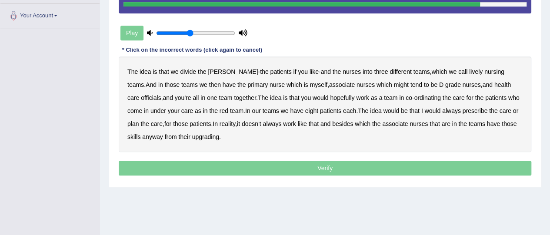
click at [442, 110] on b "always" at bounding box center [451, 110] width 19 height 7
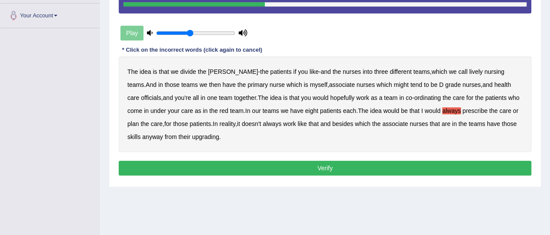
click at [196, 137] on b "upgrading" at bounding box center [205, 136] width 27 height 7
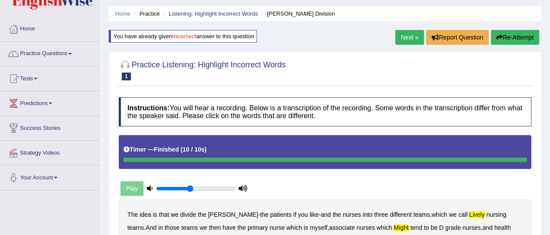
scroll to position [25, 0]
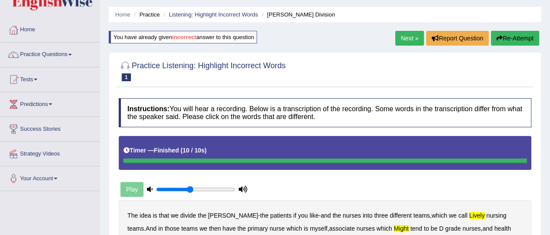
click at [405, 41] on link "Next »" at bounding box center [409, 38] width 29 height 15
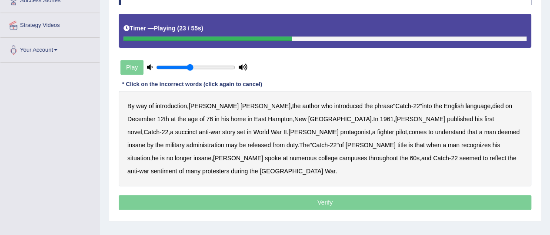
click at [197, 129] on b "succinct" at bounding box center [186, 132] width 22 height 7
click at [224, 142] on b "administration" at bounding box center [205, 145] width 38 height 7
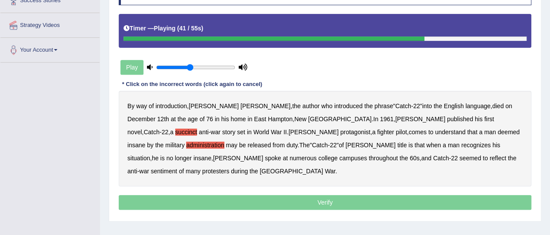
click at [150, 155] on b "situation" at bounding box center [138, 158] width 23 height 7
click at [489, 160] on b "reflect" at bounding box center [497, 158] width 17 height 7
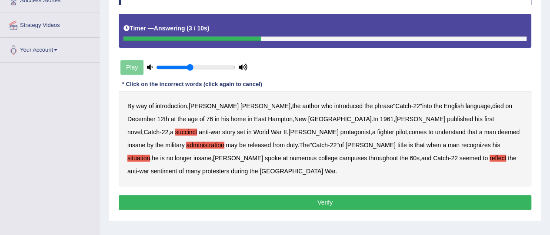
click at [392, 195] on button "Verify" at bounding box center [325, 202] width 412 height 15
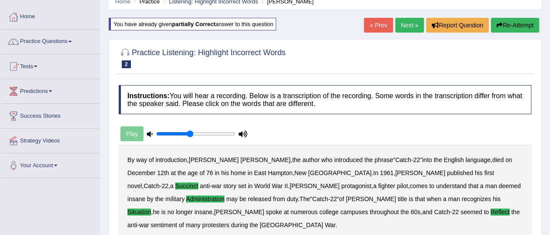
scroll to position [34, 0]
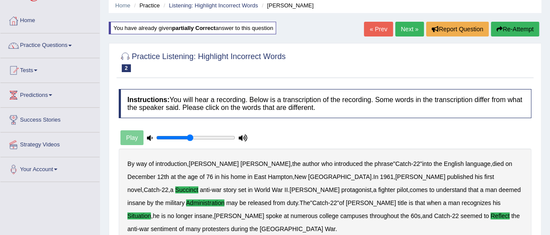
click at [408, 30] on link "Next »" at bounding box center [409, 29] width 29 height 15
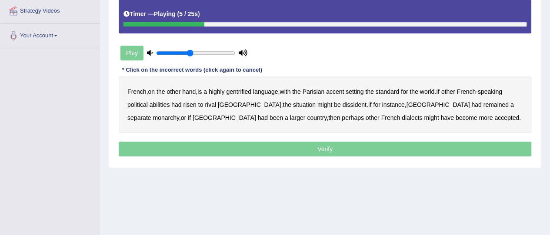
click at [243, 90] on b "gentrified" at bounding box center [238, 91] width 25 height 7
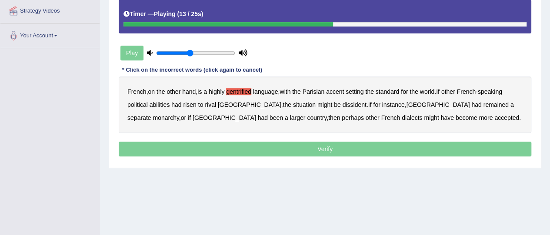
click at [156, 104] on b "abilities" at bounding box center [160, 104] width 20 height 7
click at [342, 104] on b "dissident" at bounding box center [354, 104] width 24 height 7
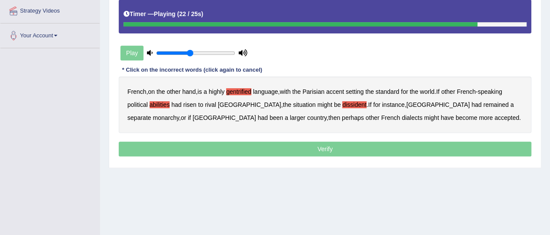
click at [179, 114] on b "monarchy" at bounding box center [166, 117] width 26 height 7
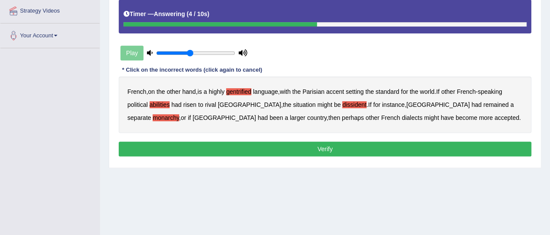
click at [348, 153] on button "Verify" at bounding box center [325, 149] width 412 height 15
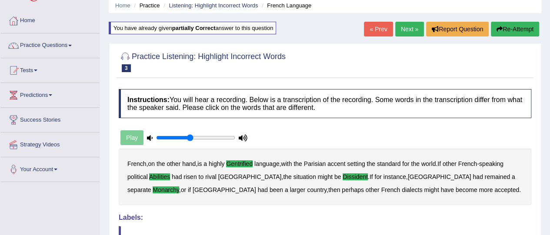
scroll to position [30, 0]
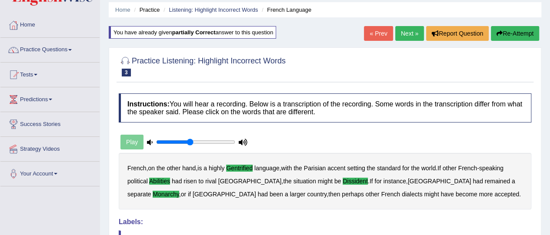
click at [401, 34] on link "Next »" at bounding box center [409, 33] width 29 height 15
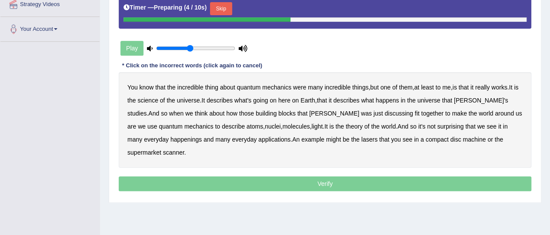
scroll to position [178, 0]
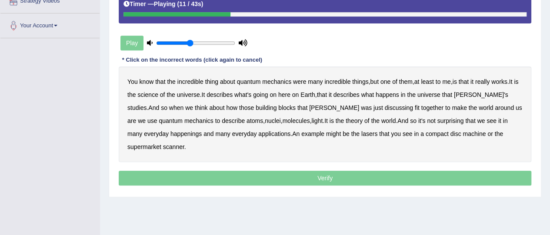
click at [151, 95] on b "science" at bounding box center [147, 94] width 20 height 7
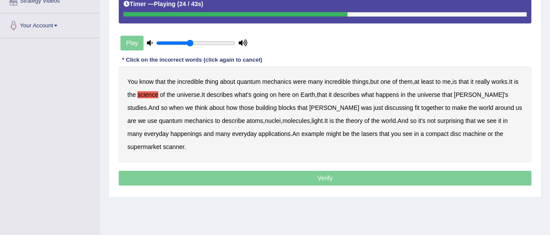
click at [320, 111] on div "You know that the incredible thing about quantum mechanics were many incredible…" at bounding box center [325, 114] width 412 height 96
click at [385, 105] on b "discussing" at bounding box center [399, 107] width 28 height 7
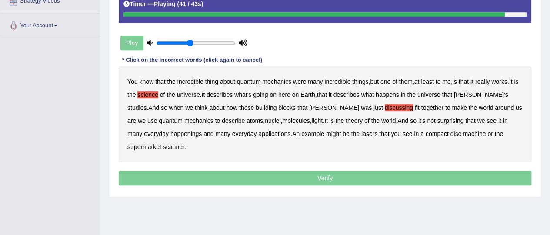
click at [170, 133] on b "happenings" at bounding box center [185, 133] width 31 height 7
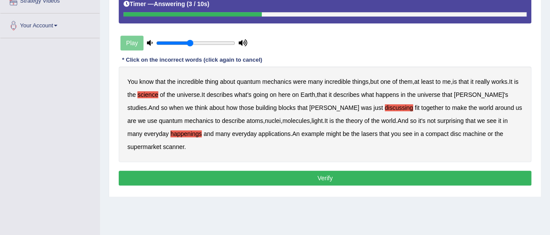
click at [434, 171] on button "Verify" at bounding box center [325, 178] width 412 height 15
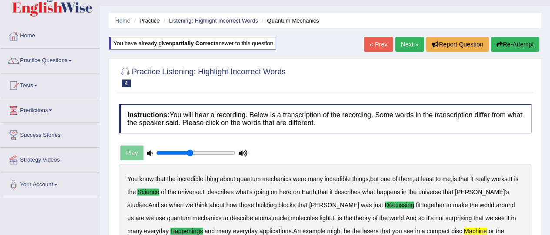
scroll to position [17, 0]
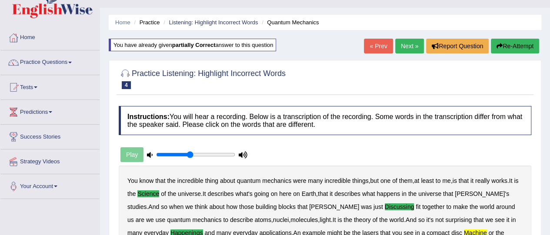
click at [405, 47] on link "Next »" at bounding box center [409, 46] width 29 height 15
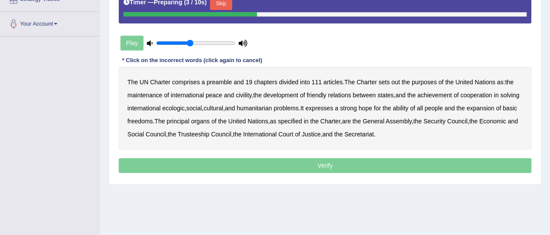
scroll to position [190, 0]
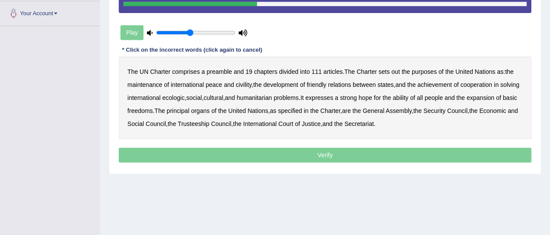
drag, startPoint x: 0, startPoint y: 0, endPoint x: 549, endPoint y: 195, distance: 583.0
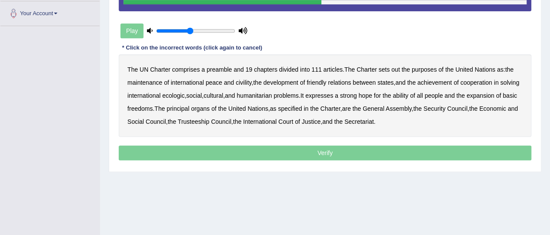
scroll to position [0, 0]
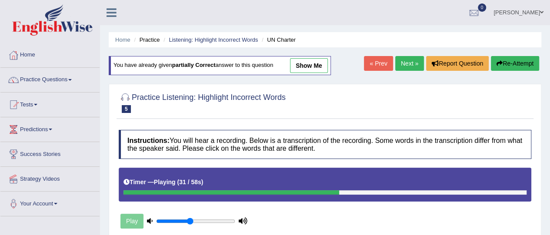
click at [503, 66] on button "Re-Attempt" at bounding box center [515, 63] width 48 height 15
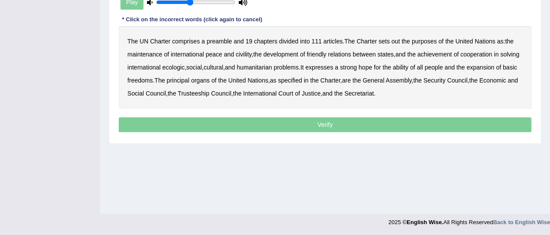
scroll to position [219, 0]
click at [240, 51] on b "civility" at bounding box center [244, 53] width 16 height 7
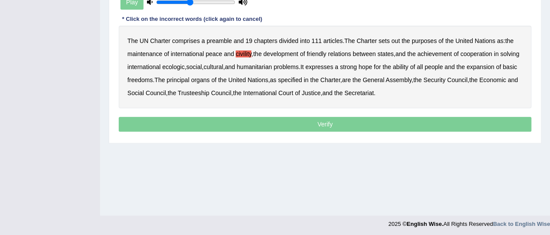
click at [184, 63] on b "ecologic" at bounding box center [173, 66] width 22 height 7
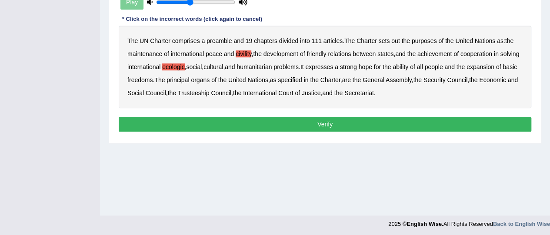
drag, startPoint x: 423, startPoint y: 99, endPoint x: 370, endPoint y: 87, distance: 54.3
click at [370, 87] on div "The UN Charter comprises a preamble and 19 chapters divided into 111 articles .…" at bounding box center [325, 67] width 412 height 83
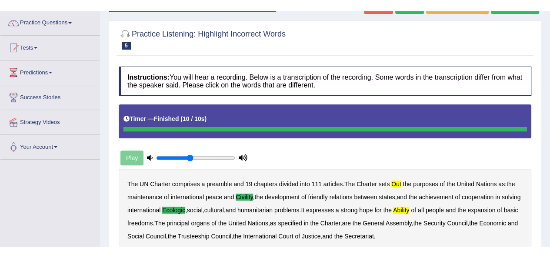
scroll to position [30, 0]
